Goal: Communication & Community: Answer question/provide support

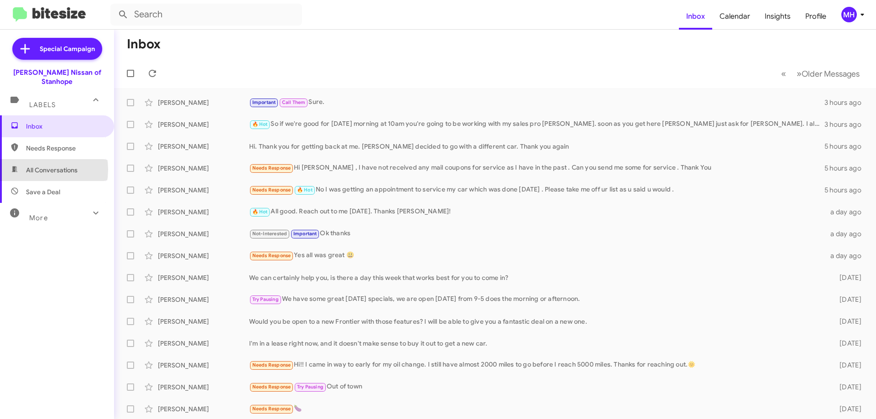
click at [35, 166] on span "All Conversations" at bounding box center [52, 170] width 52 height 9
type input "in:all-conversations"
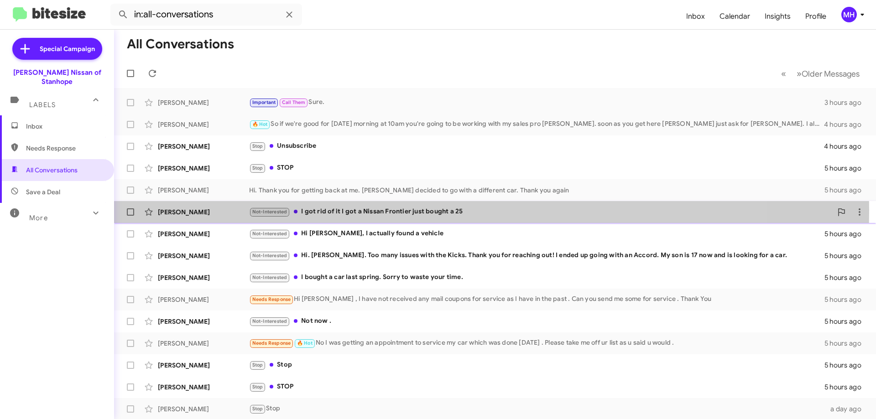
click at [354, 210] on div "Not-Interested I got rid of it I got a Nissan Frontier just bought a 25" at bounding box center [540, 212] width 583 height 10
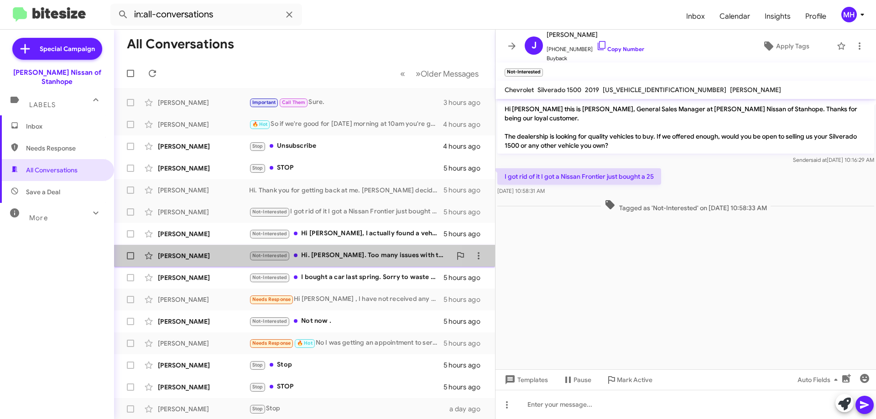
click at [337, 255] on div "Not-Interested Hi. [PERSON_NAME]. Too many issues with the Kicks. Thank you for…" at bounding box center [350, 256] width 202 height 10
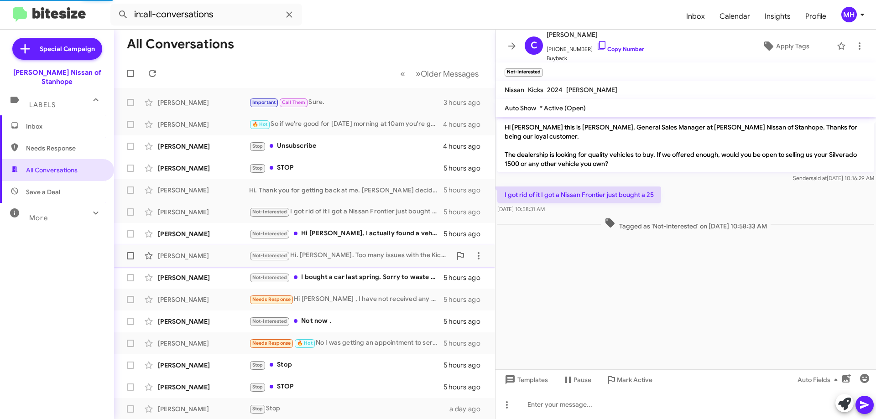
scroll to position [146, 0]
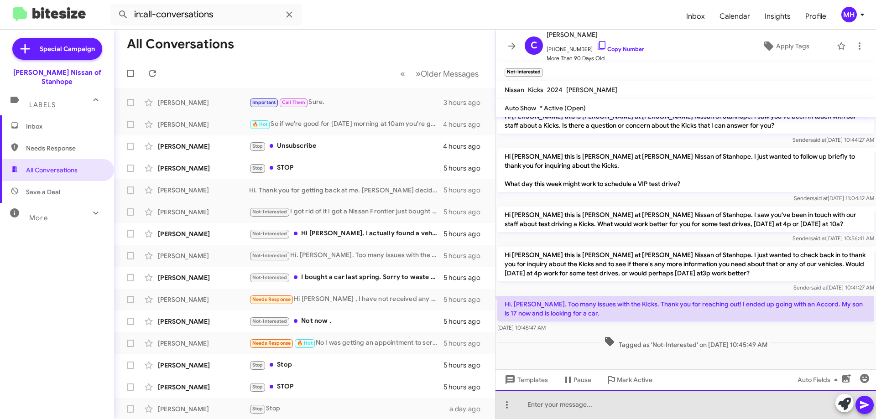
click at [543, 410] on div at bounding box center [686, 404] width 381 height 29
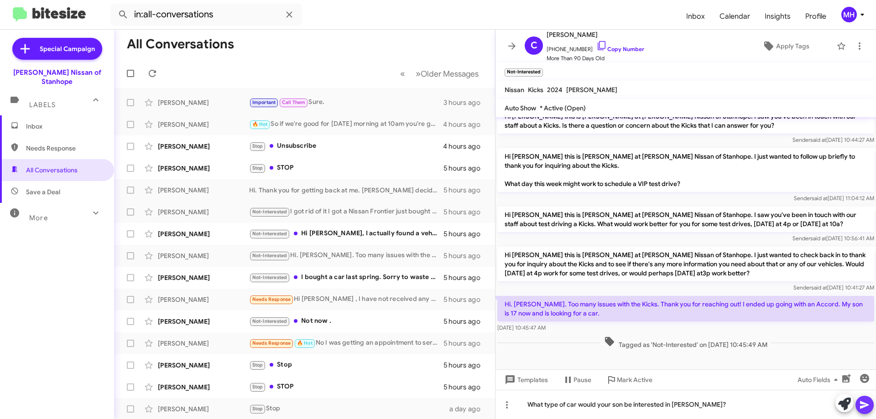
click at [869, 407] on icon at bounding box center [865, 405] width 11 height 11
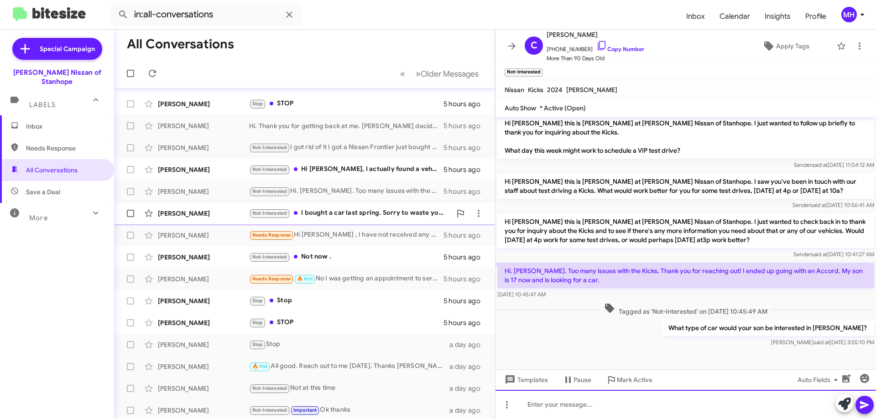
scroll to position [0, 0]
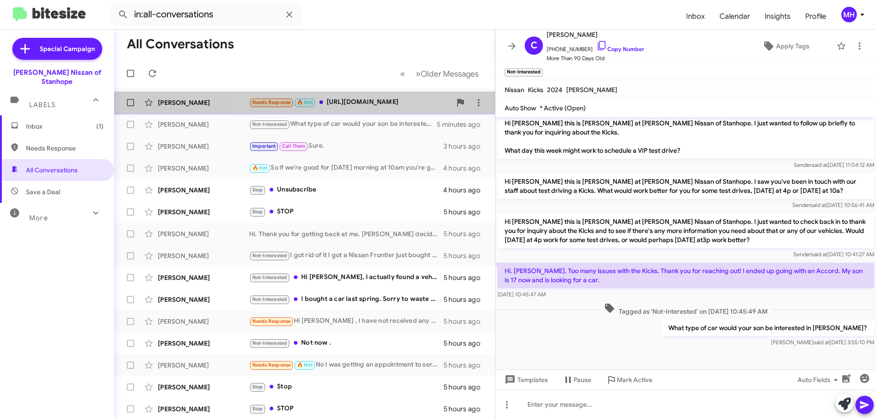
click at [352, 101] on div "Needs Response 🔥 Hot [URL][DOMAIN_NAME]" at bounding box center [350, 102] width 202 height 10
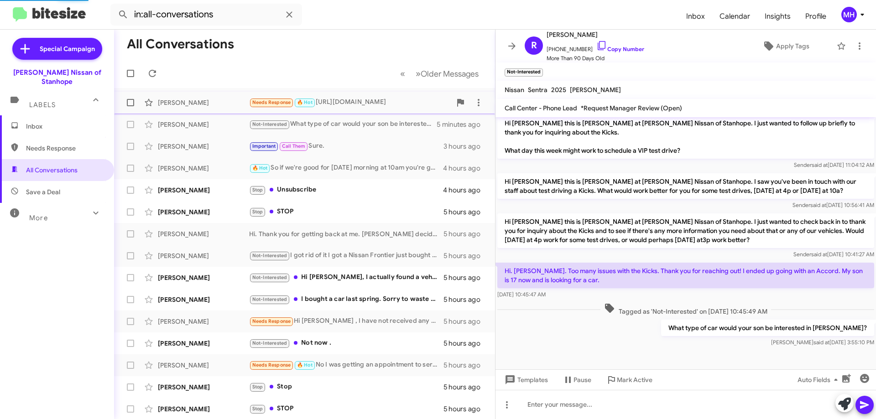
scroll to position [63, 0]
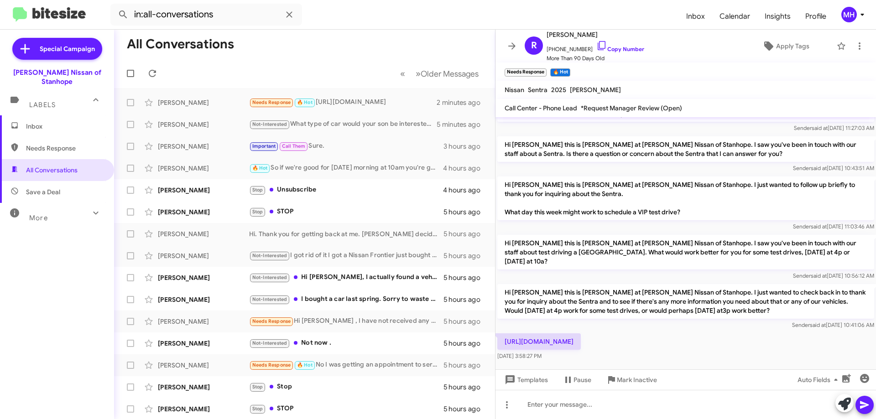
drag, startPoint x: 730, startPoint y: 330, endPoint x: 504, endPoint y: 334, distance: 226.0
click at [504, 334] on p "[URL][DOMAIN_NAME]" at bounding box center [540, 342] width 84 height 16
copy p "[URL][DOMAIN_NAME]"
click at [597, 352] on div "[URL][DOMAIN_NAME] [DATE] 3:58:27 PM" at bounding box center [686, 347] width 381 height 31
